Goal: Find specific page/section: Find specific page/section

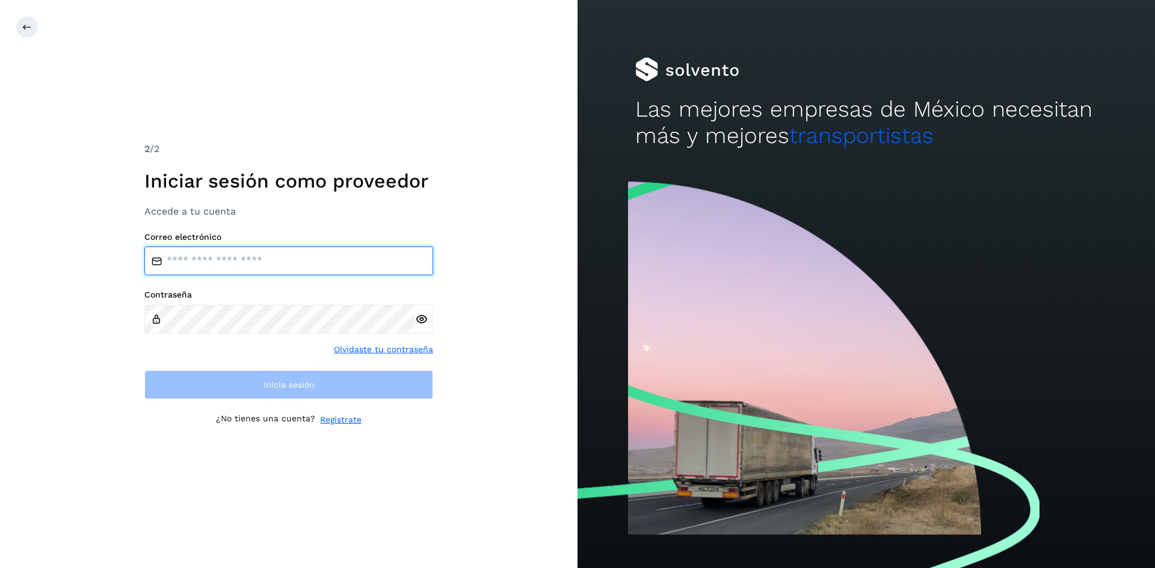
click at [195, 259] on input "email" at bounding box center [288, 261] width 289 height 29
type input "**********"
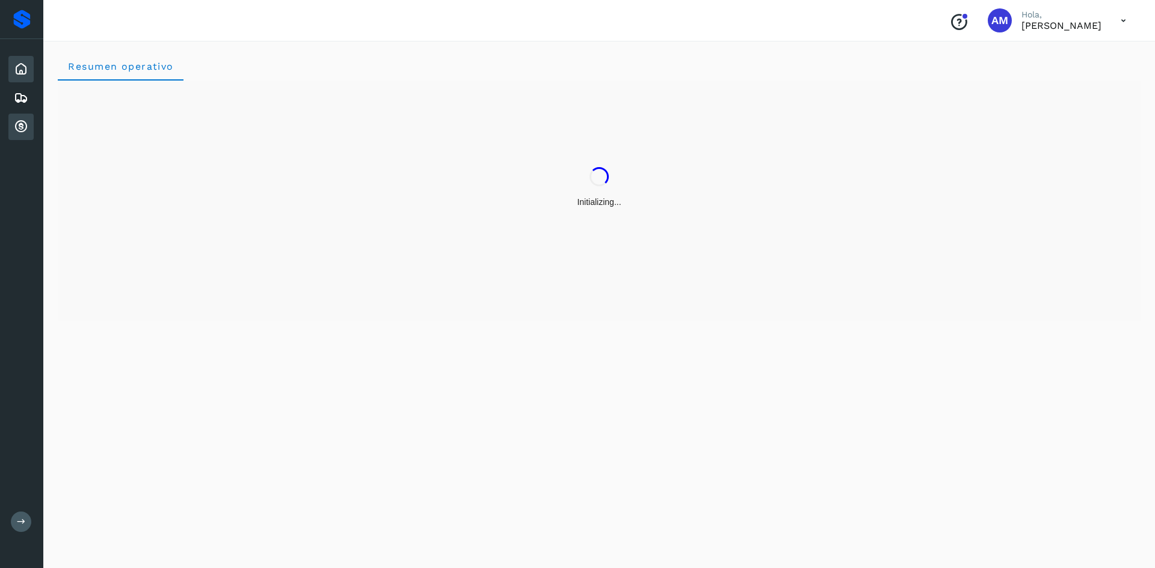
click at [18, 127] on icon at bounding box center [21, 127] width 14 height 14
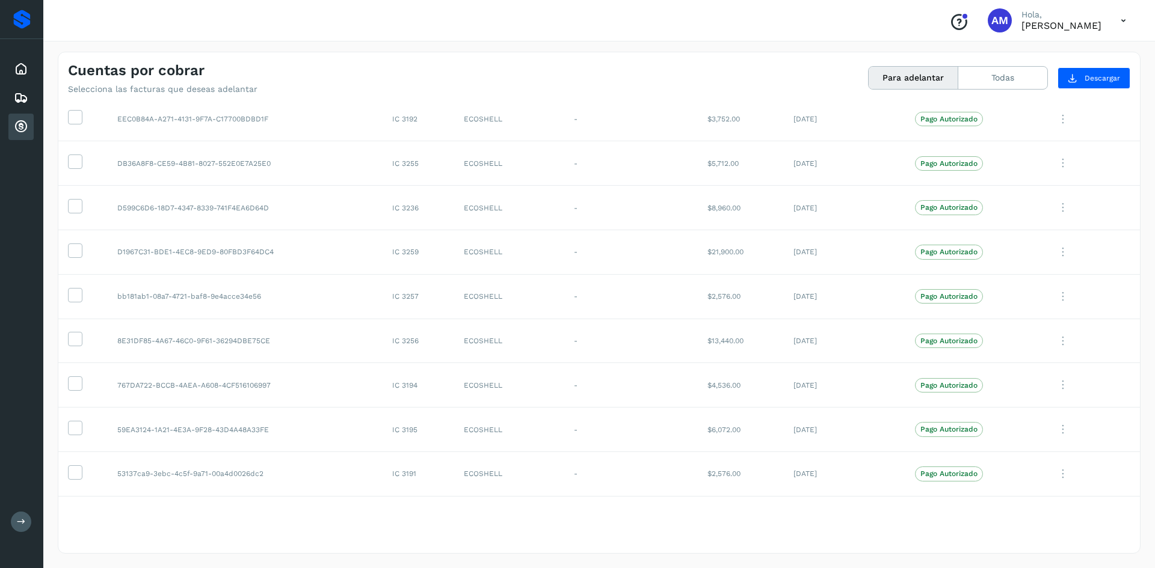
scroll to position [310, 0]
click at [991, 78] on button "Todas" at bounding box center [1002, 78] width 89 height 22
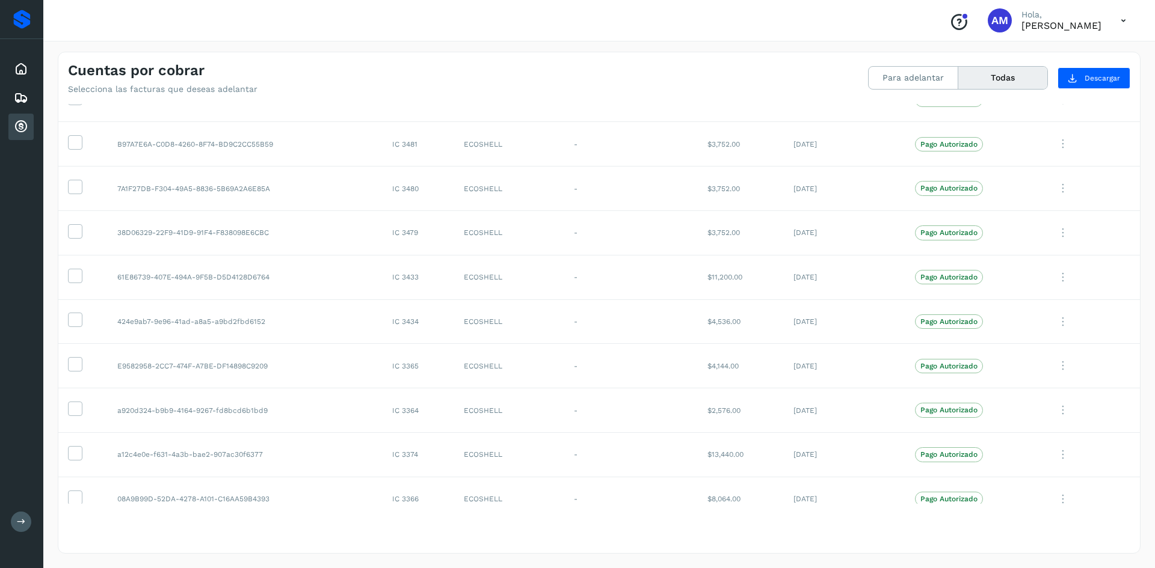
scroll to position [0, 0]
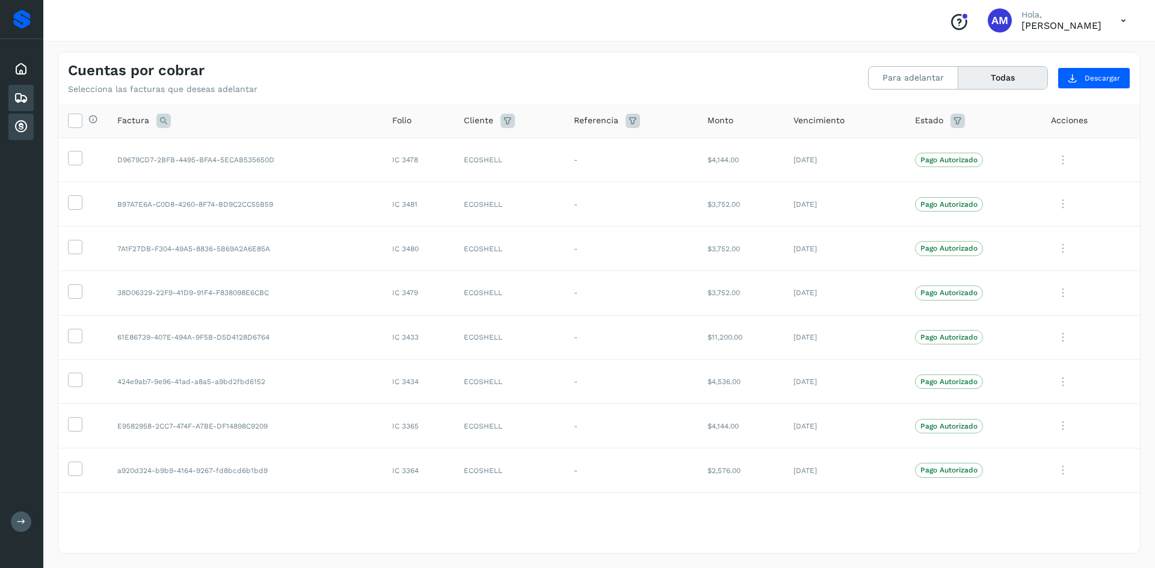
click at [21, 96] on icon at bounding box center [21, 98] width 14 height 14
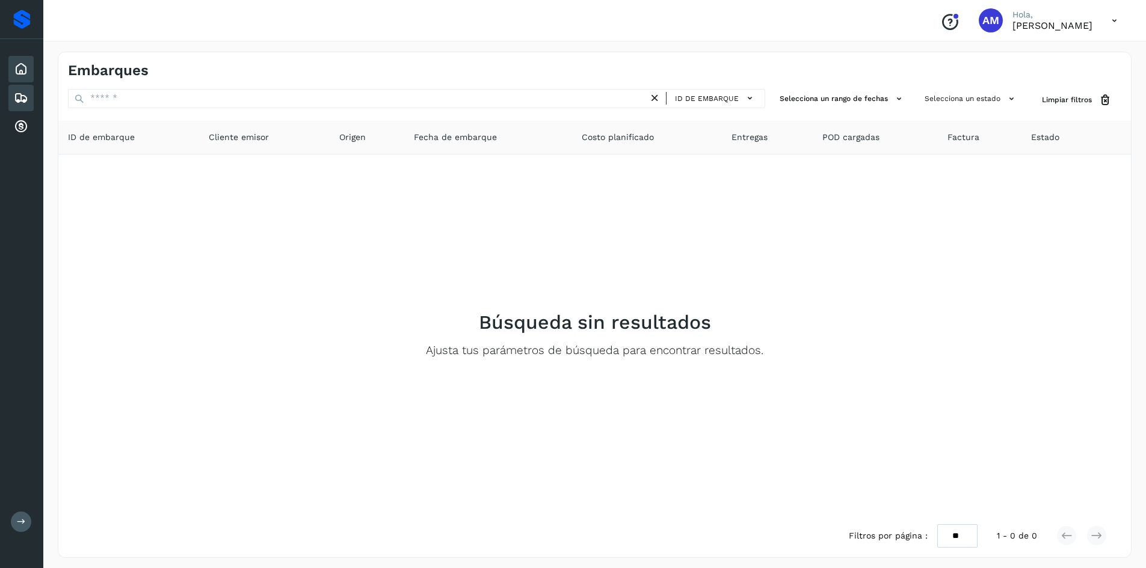
click at [25, 66] on icon at bounding box center [21, 69] width 14 height 14
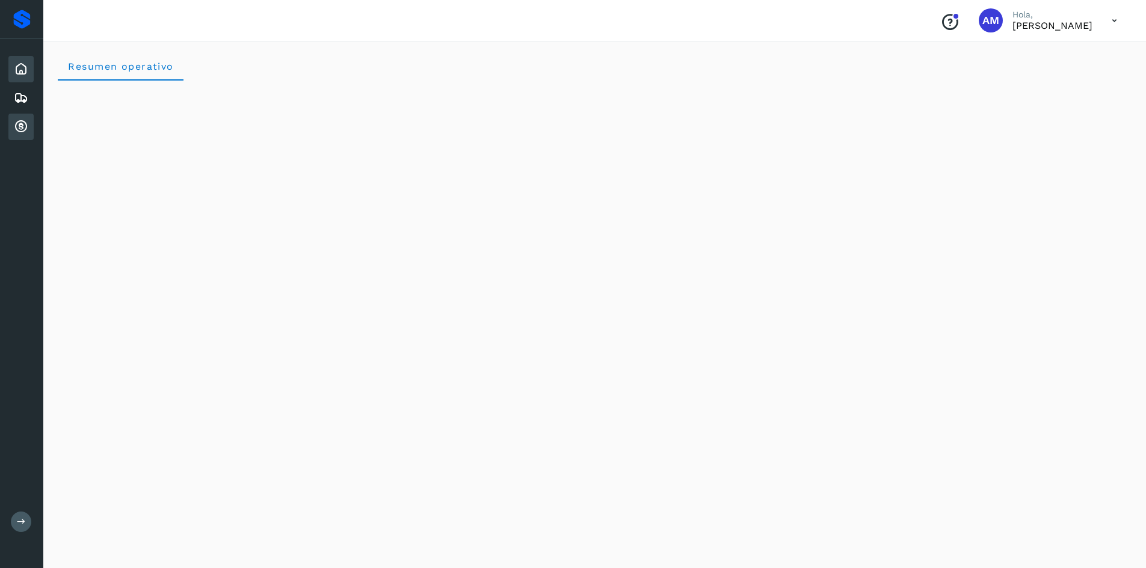
click at [20, 123] on icon at bounding box center [21, 127] width 14 height 14
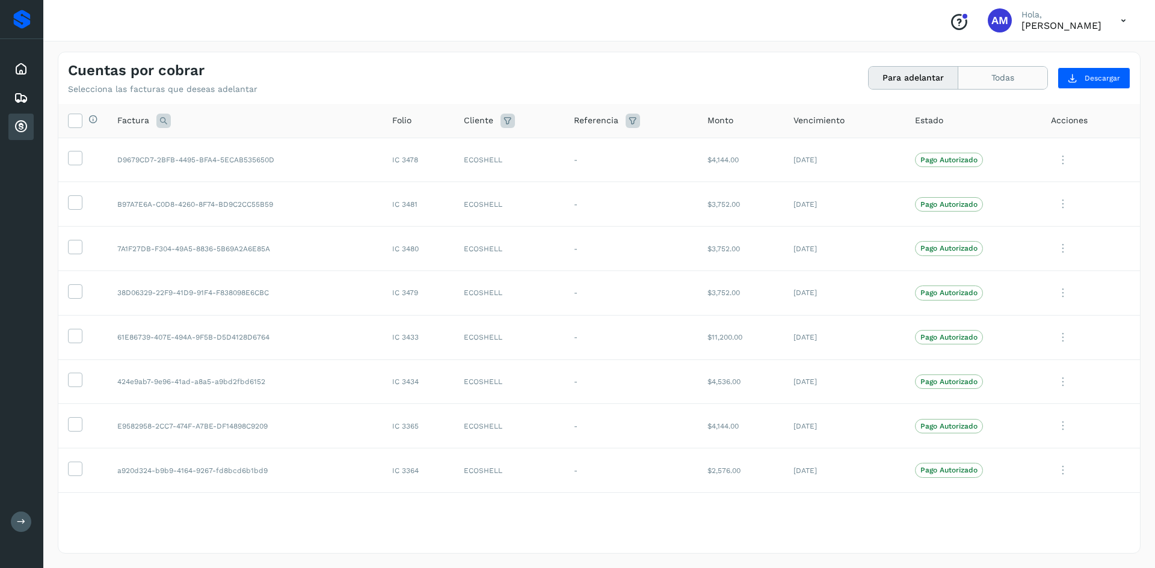
click at [1016, 74] on button "Todas" at bounding box center [1002, 78] width 89 height 22
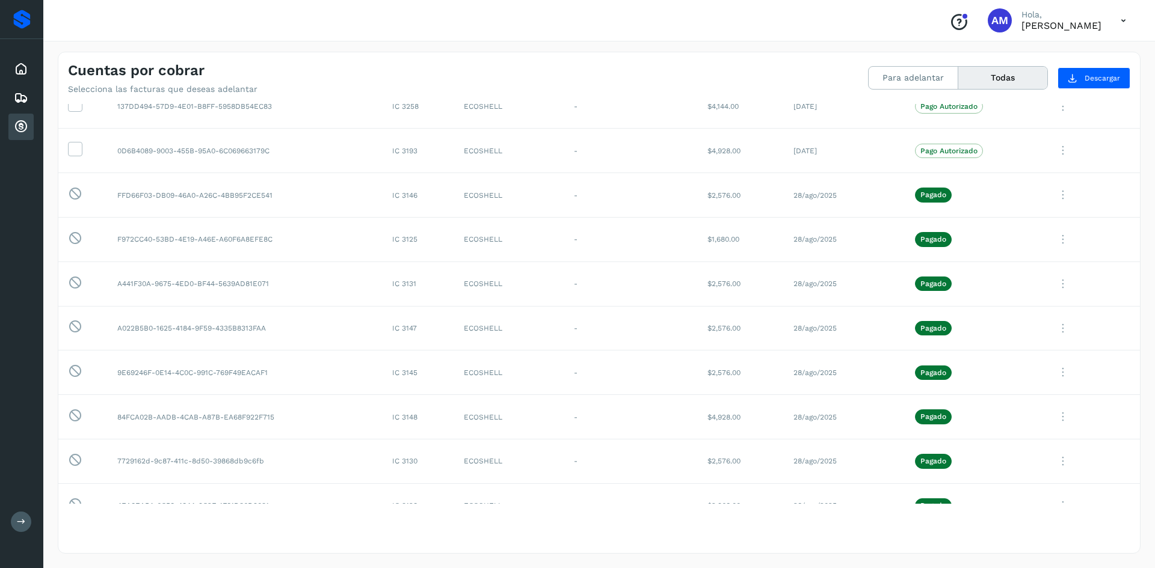
scroll to position [962, 0]
